Goal: Information Seeking & Learning: Understand process/instructions

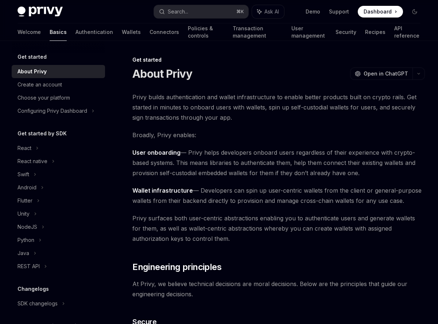
click at [79, 37] on div "Welcome Basics Authentication Wallets Connectors Policies & controls Transactio…" at bounding box center [218, 31] width 403 height 17
click at [75, 33] on link "Authentication" at bounding box center [94, 31] width 38 height 17
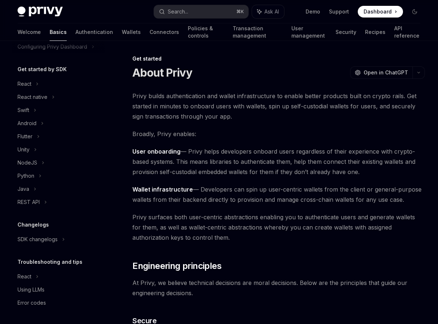
scroll to position [4, 0]
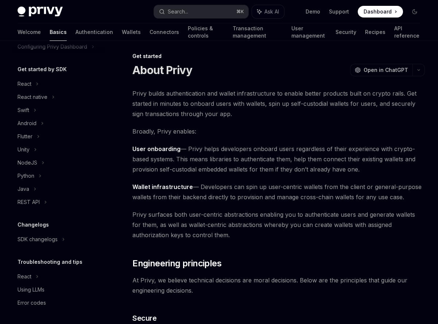
drag, startPoint x: 44, startPoint y: 238, endPoint x: 58, endPoint y: 213, distance: 28.6
click at [43, 238] on div "SDK changelogs" at bounding box center [37, 239] width 40 height 9
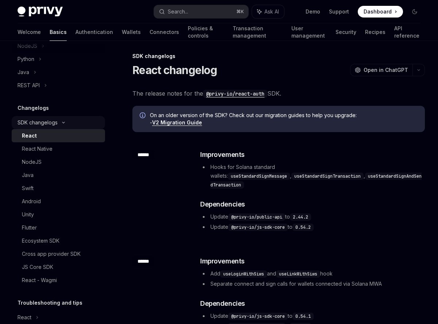
click at [63, 117] on div "SDK changelogs" at bounding box center [58, 122] width 93 height 13
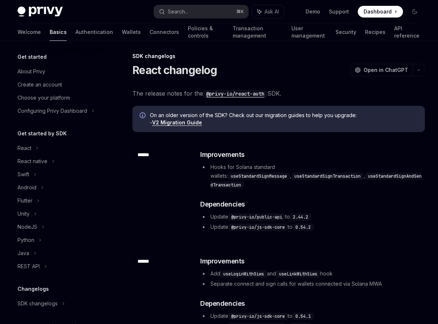
scroll to position [4, 0]
click at [48, 266] on div "REST API" at bounding box center [58, 266] width 93 height 13
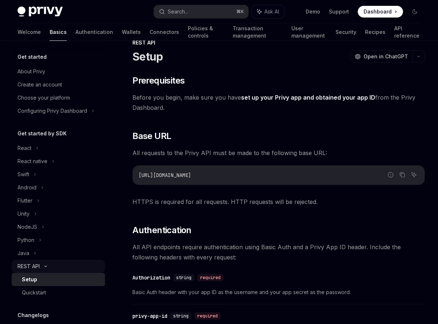
scroll to position [10, 0]
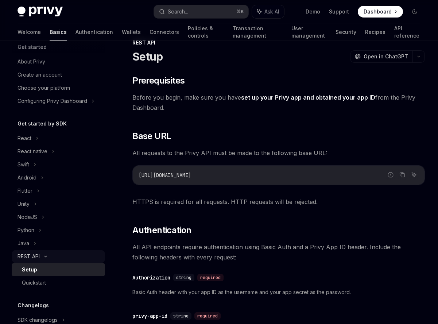
click at [48, 257] on icon at bounding box center [45, 256] width 9 height 3
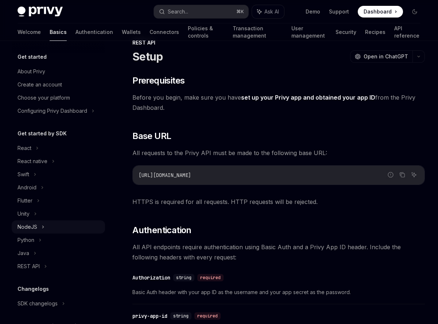
scroll to position [7, 0]
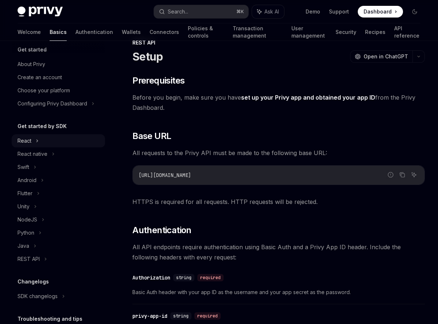
click at [52, 139] on div "React" at bounding box center [58, 140] width 93 height 13
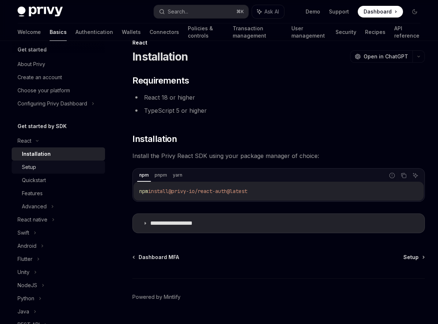
click at [63, 165] on div "Setup" at bounding box center [61, 167] width 79 height 9
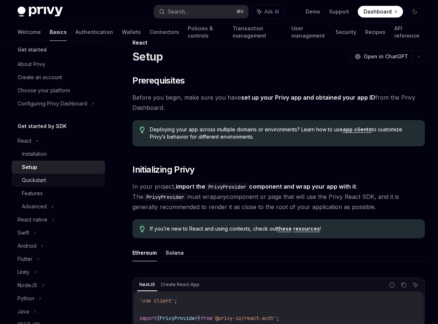
click at [62, 177] on div "Quickstart" at bounding box center [61, 180] width 79 height 9
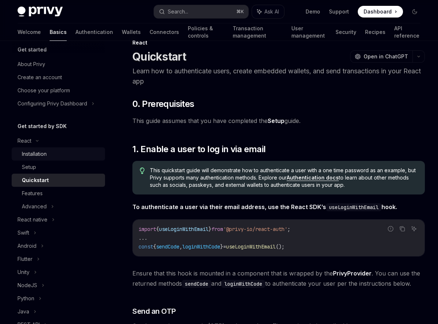
click at [65, 155] on div "Installation" at bounding box center [61, 153] width 79 height 9
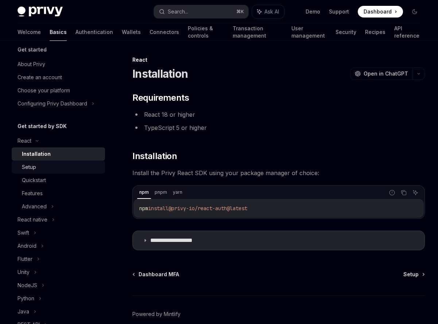
click at [53, 161] on link "Setup" at bounding box center [58, 166] width 93 height 13
type textarea "*"
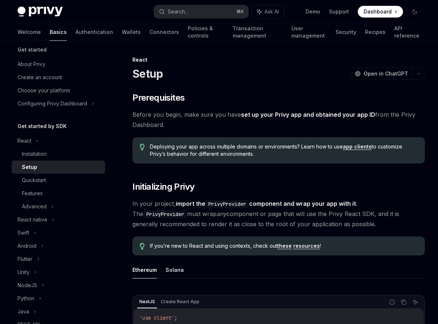
scroll to position [9, 0]
